Goal: Information Seeking & Learning: Learn about a topic

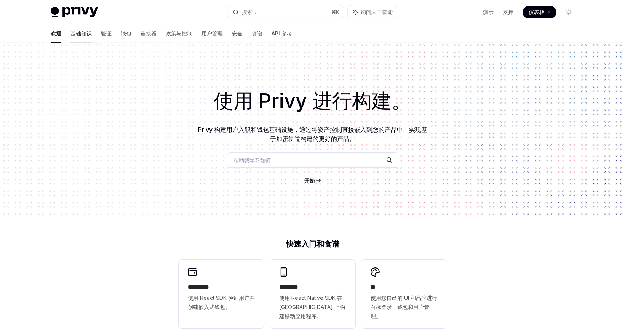
click at [70, 38] on link "基础知识" at bounding box center [80, 33] width 21 height 18
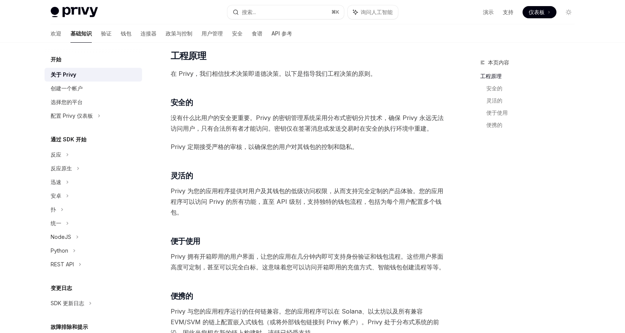
scroll to position [203, 0]
click at [179, 309] on font "Privy 与您的应用程序运行的任何链兼容。您的应用程序可以在 Solana、以太坊以及所有兼容 EVM/SVM 的链上配置嵌入式钱包（或将外部钱包链接到 P…" at bounding box center [305, 320] width 268 height 29
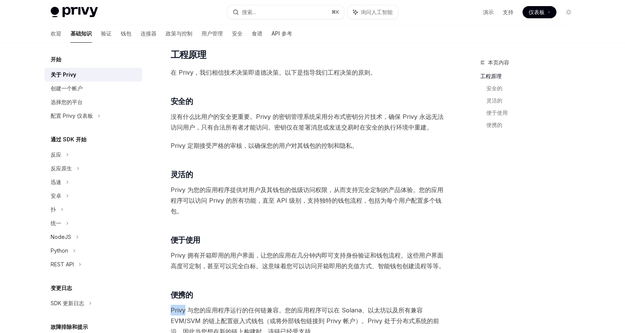
click at [179, 309] on font "Privy 与您的应用程序运行的任何链兼容。您的应用程序可以在 Solana、以太坊以及所有兼容 EVM/SVM 的链上配置嵌入式钱包（或将外部钱包链接到 P…" at bounding box center [305, 320] width 268 height 29
copy font "Privy"
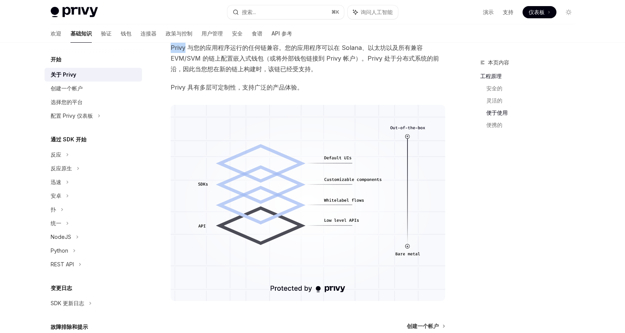
scroll to position [546, 0]
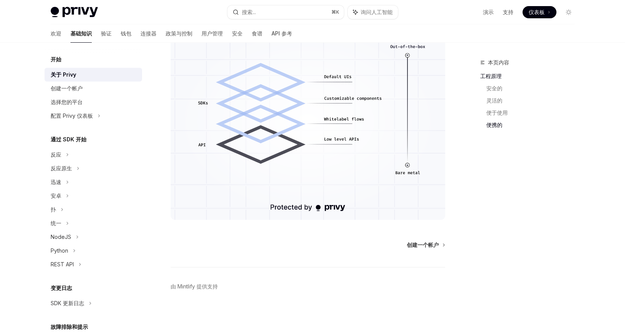
type textarea "*"
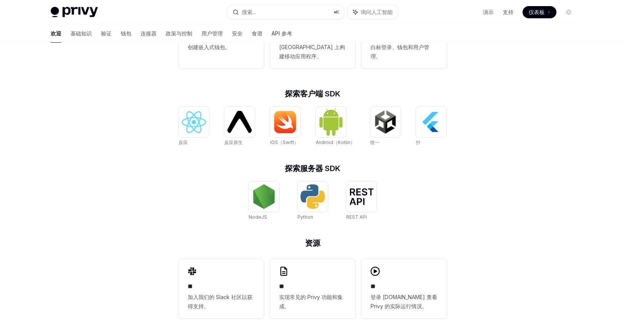
scroll to position [264, 0]
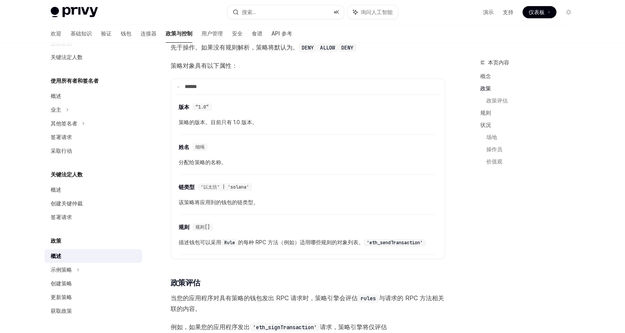
scroll to position [540, 0]
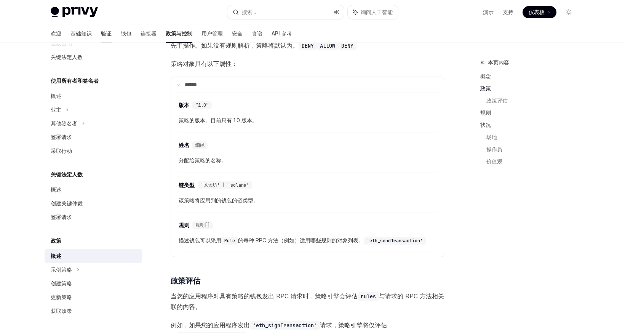
click at [101, 35] on font "验证" at bounding box center [106, 33] width 11 height 6
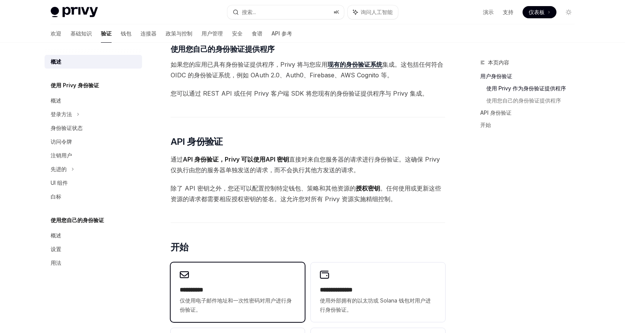
scroll to position [326, 0]
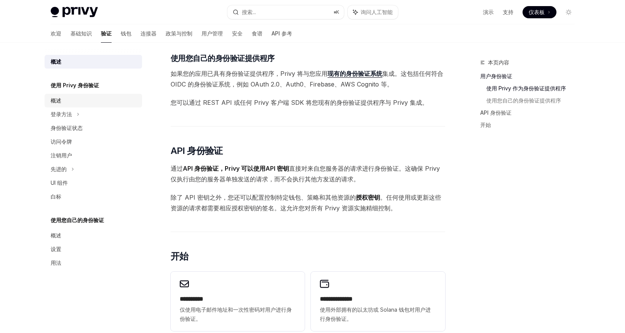
click at [61, 101] on font "概述" at bounding box center [56, 100] width 11 height 6
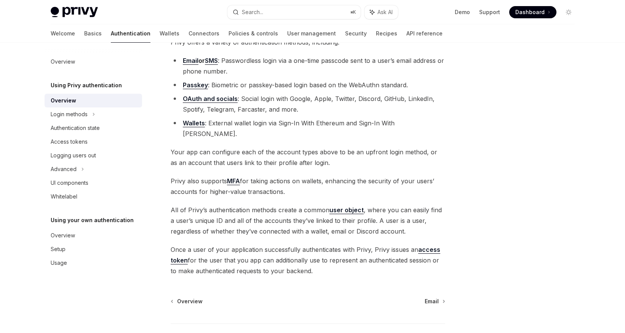
scroll to position [85, 0]
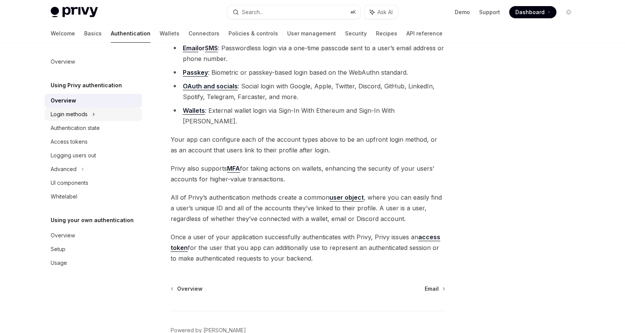
click at [74, 113] on div "Login methods" at bounding box center [69, 114] width 37 height 9
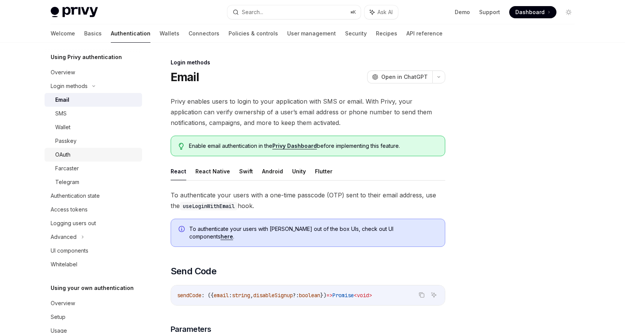
scroll to position [48, 0]
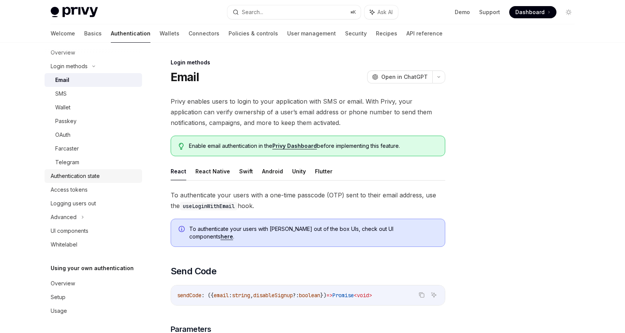
click at [72, 175] on div "Authentication state" at bounding box center [75, 175] width 49 height 9
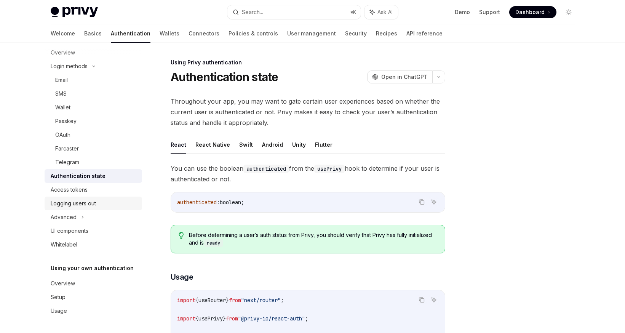
click at [64, 206] on div "Logging users out" at bounding box center [73, 203] width 45 height 9
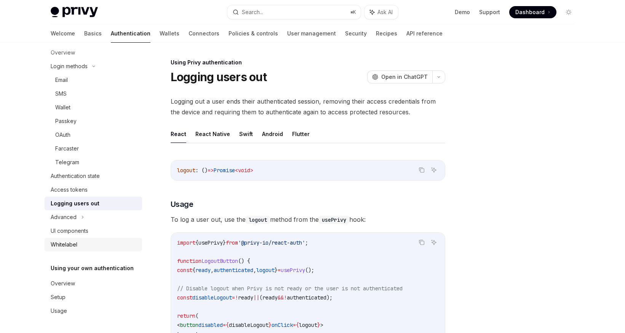
click at [60, 244] on div "Whitelabel" at bounding box center [64, 244] width 27 height 9
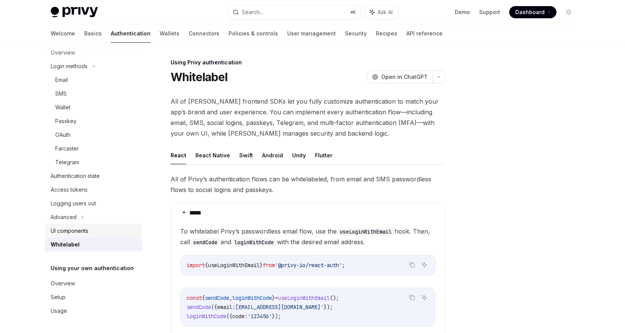
click at [64, 230] on div "UI components" at bounding box center [70, 230] width 38 height 9
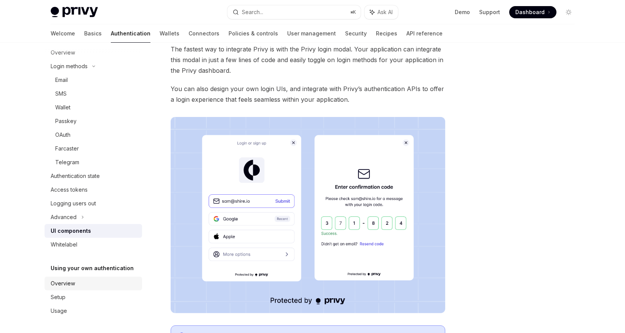
click at [62, 288] on link "Overview" at bounding box center [93, 283] width 97 height 14
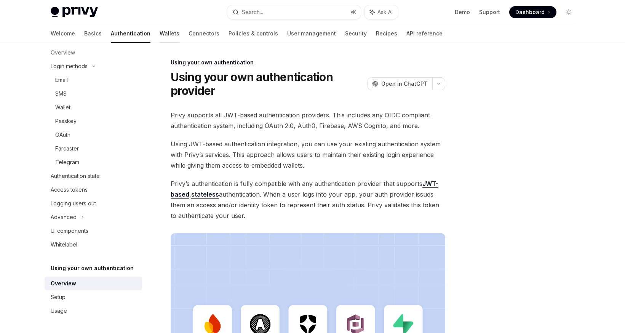
click at [160, 33] on link "Wallets" at bounding box center [170, 33] width 20 height 18
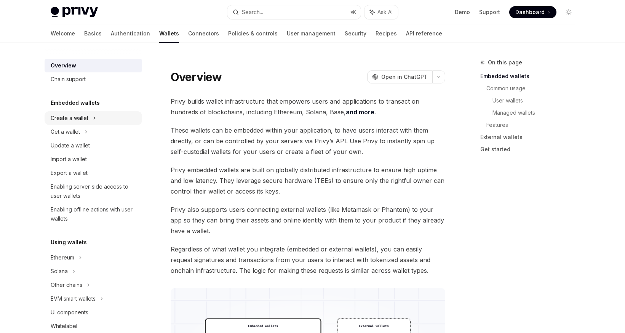
click at [102, 118] on div "Create a wallet" at bounding box center [93, 118] width 97 height 14
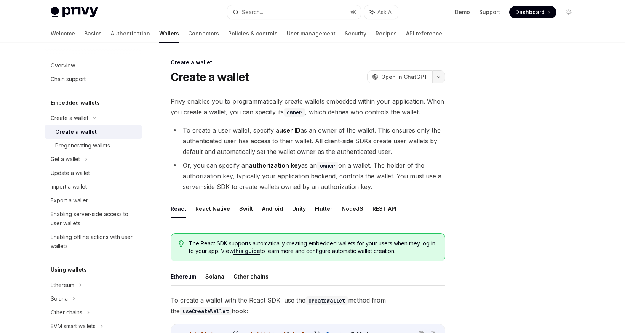
click at [438, 78] on icon "button" at bounding box center [438, 76] width 9 height 3
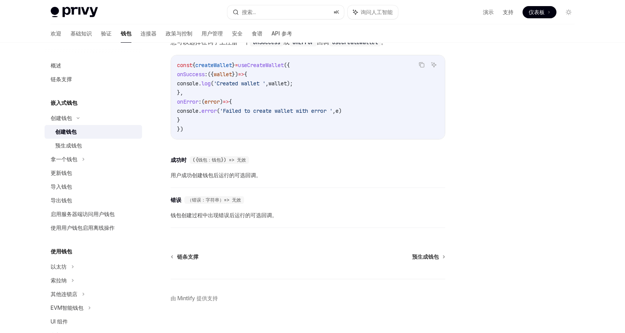
scroll to position [546, 0]
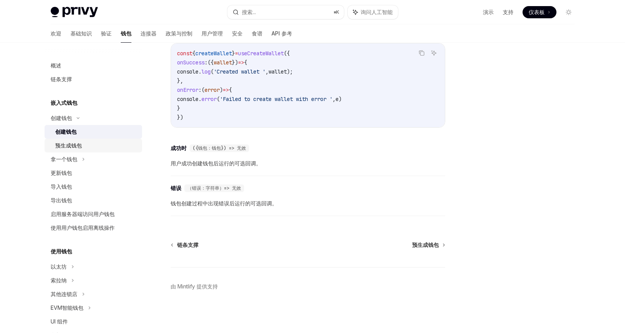
click at [66, 145] on font "预生成钱包" at bounding box center [68, 145] width 27 height 6
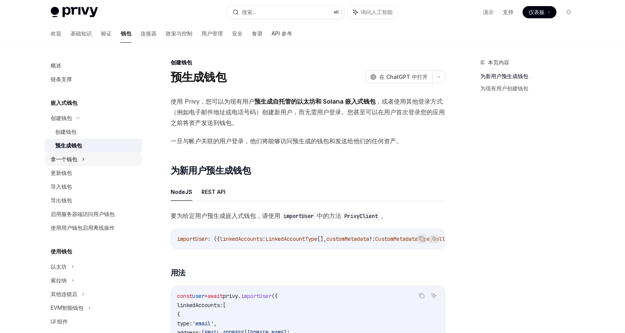
click at [61, 162] on font "拿一个钱包" at bounding box center [64, 159] width 27 height 6
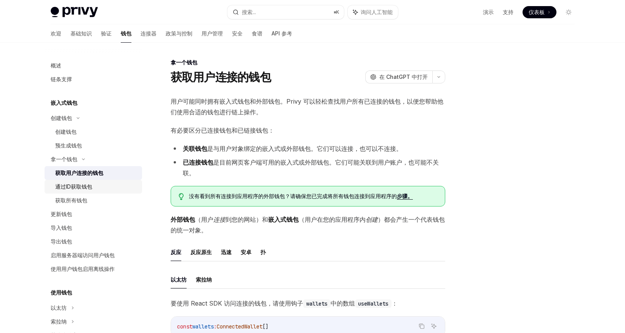
click at [67, 184] on font "通过ID获取钱包" at bounding box center [73, 186] width 37 height 6
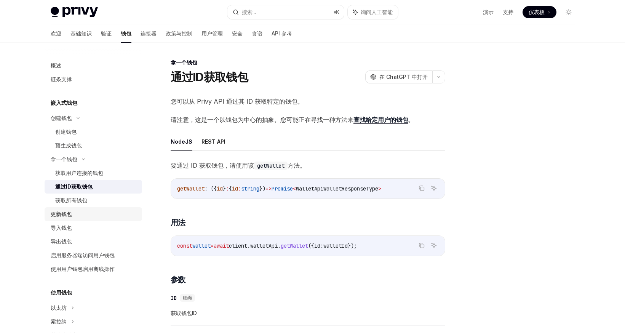
click at [60, 214] on font "更新钱包" at bounding box center [61, 214] width 21 height 6
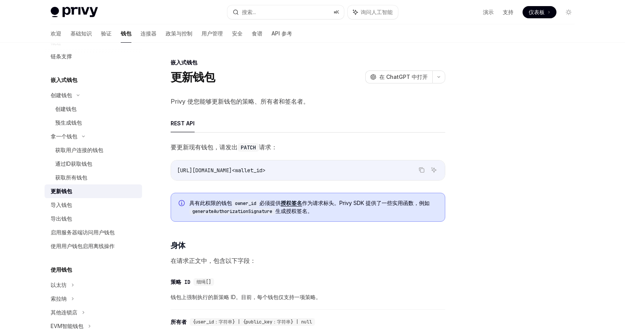
scroll to position [26, 0]
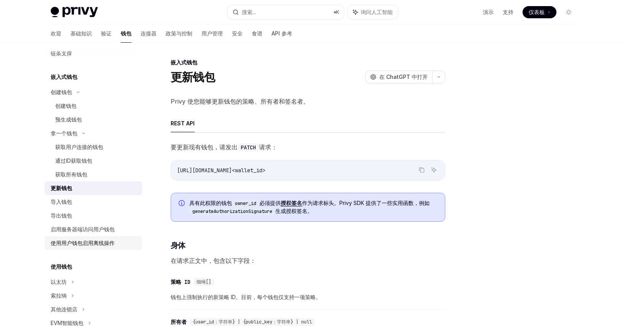
click at [68, 241] on font "使用用户钱包启用离线操作" at bounding box center [83, 243] width 64 height 6
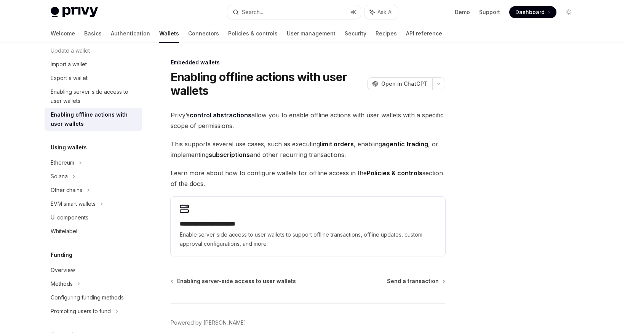
scroll to position [160, 0]
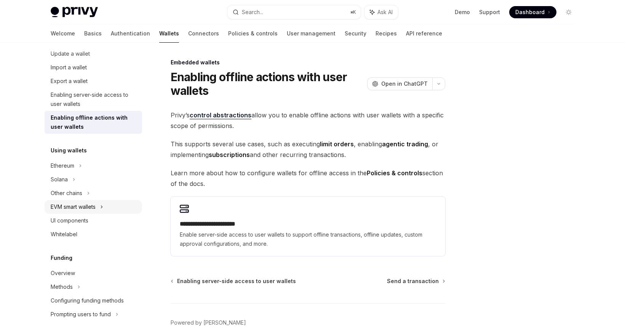
click at [70, 206] on div "EVM smart wallets" at bounding box center [73, 206] width 45 height 9
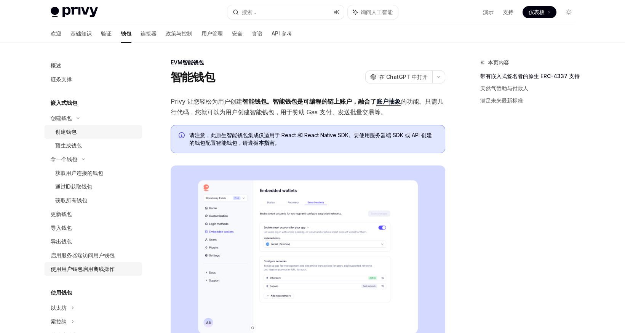
click at [68, 132] on font "创建钱包" at bounding box center [65, 131] width 21 height 6
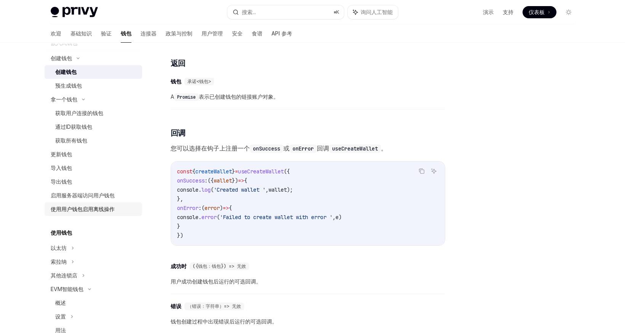
scroll to position [116, 0]
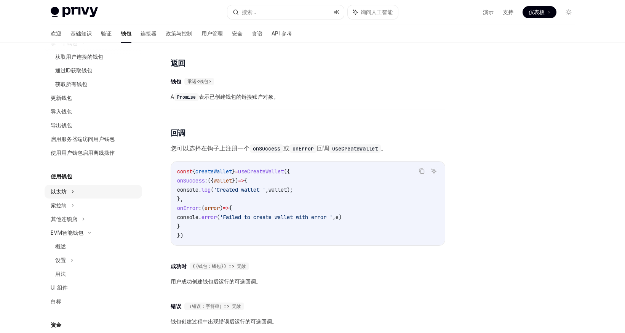
click at [63, 5] on font "以太坊" at bounding box center [61, 1] width 21 height 6
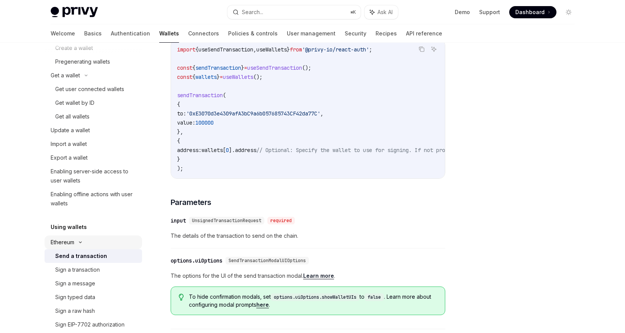
scroll to position [75, 0]
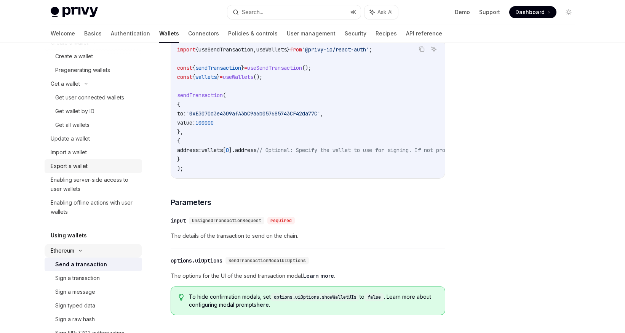
click at [72, 167] on div "Export a wallet" at bounding box center [69, 165] width 37 height 9
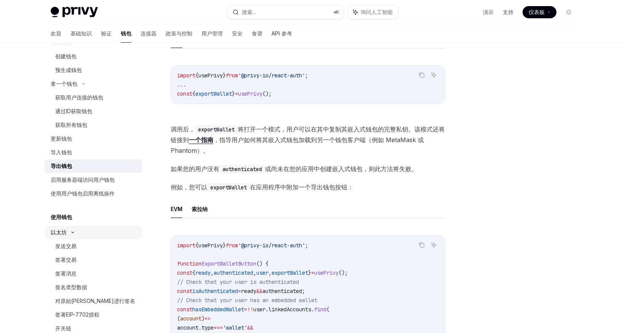
scroll to position [182, 0]
click at [69, 151] on font "导入钱包" at bounding box center [61, 152] width 21 height 6
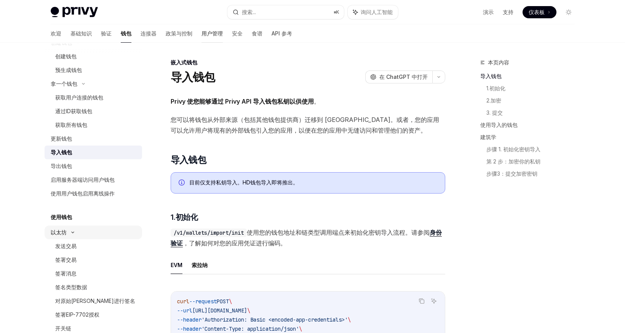
click at [201, 34] on font "用户管理" at bounding box center [211, 33] width 21 height 6
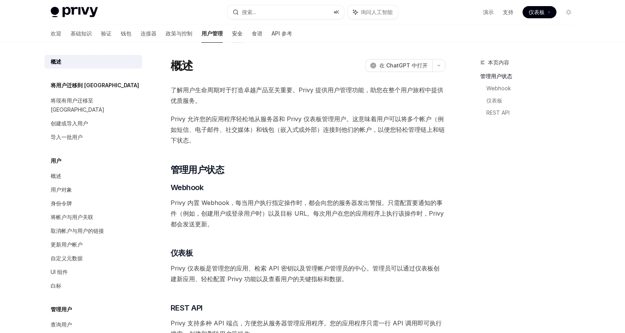
click at [232, 35] on font "安全" at bounding box center [237, 33] width 11 height 6
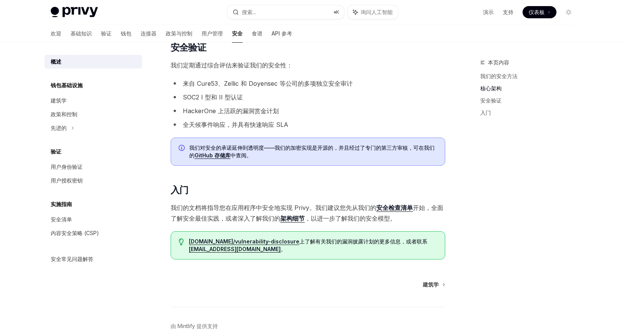
scroll to position [396, 0]
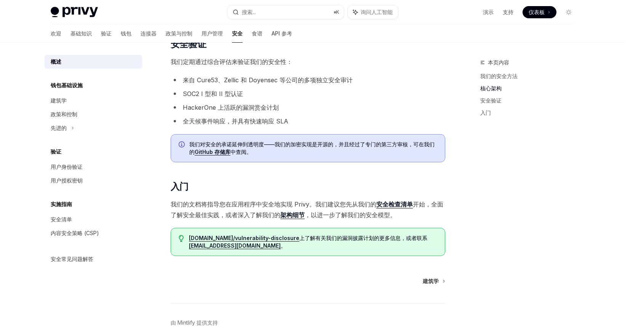
click at [391, 204] on font "安全检查清单" at bounding box center [394, 204] width 37 height 8
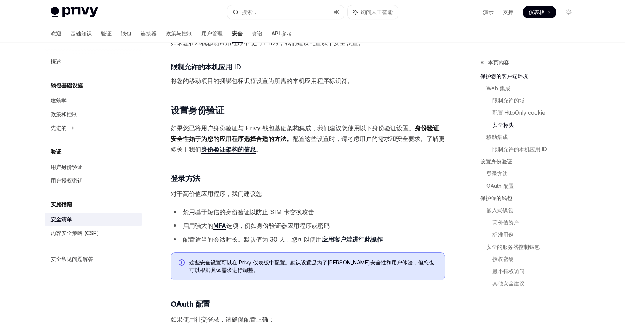
scroll to position [502, 0]
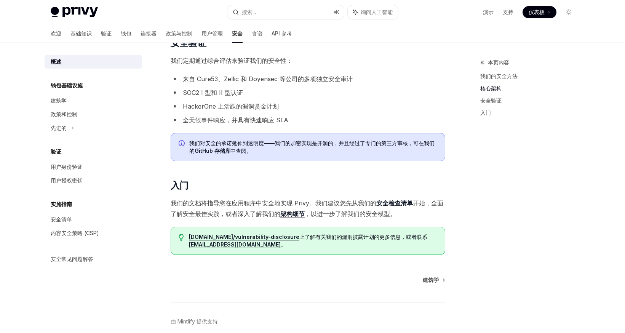
scroll to position [432, 0]
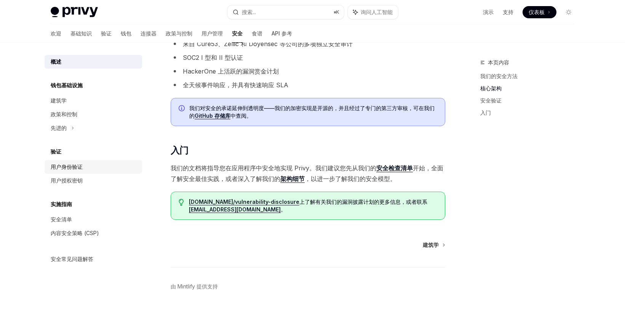
click at [69, 168] on font "用户身份验证" at bounding box center [67, 166] width 32 height 6
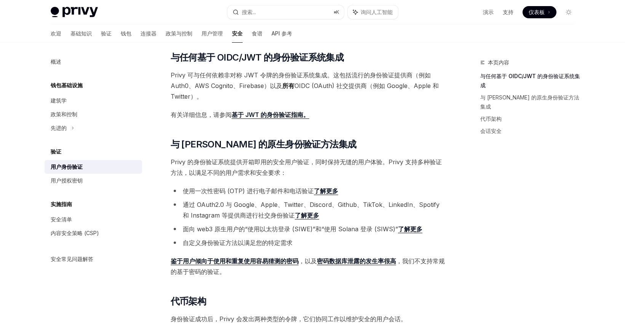
scroll to position [105, 0]
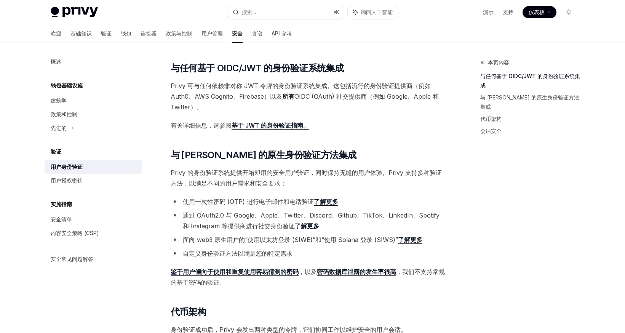
type textarea "*"
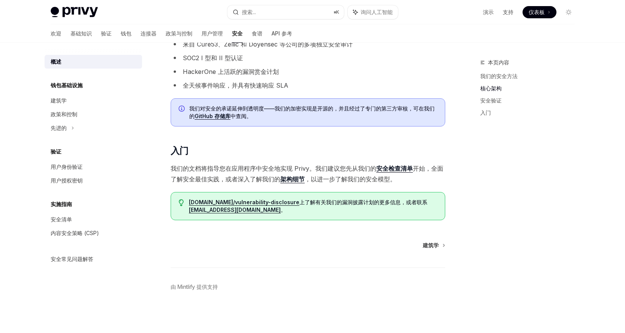
scroll to position [432, 0]
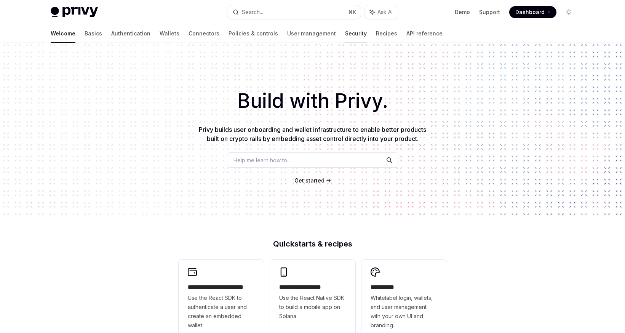
click at [345, 31] on link "Security" at bounding box center [356, 33] width 22 height 18
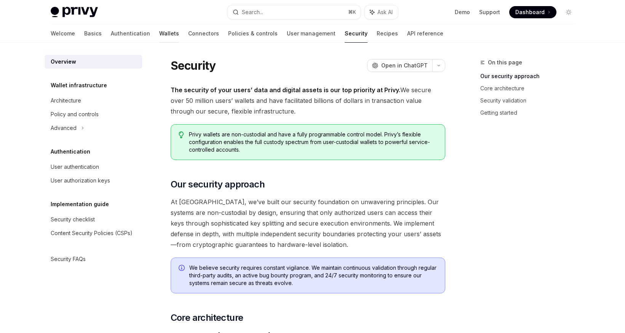
click at [159, 31] on link "Wallets" at bounding box center [169, 33] width 20 height 18
type textarea "*"
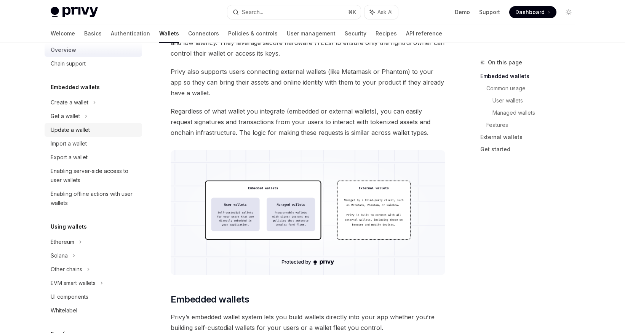
scroll to position [17, 0]
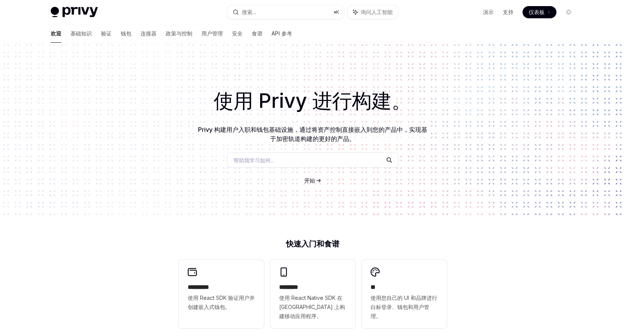
scroll to position [53, 0]
